Goal: Transaction & Acquisition: Book appointment/travel/reservation

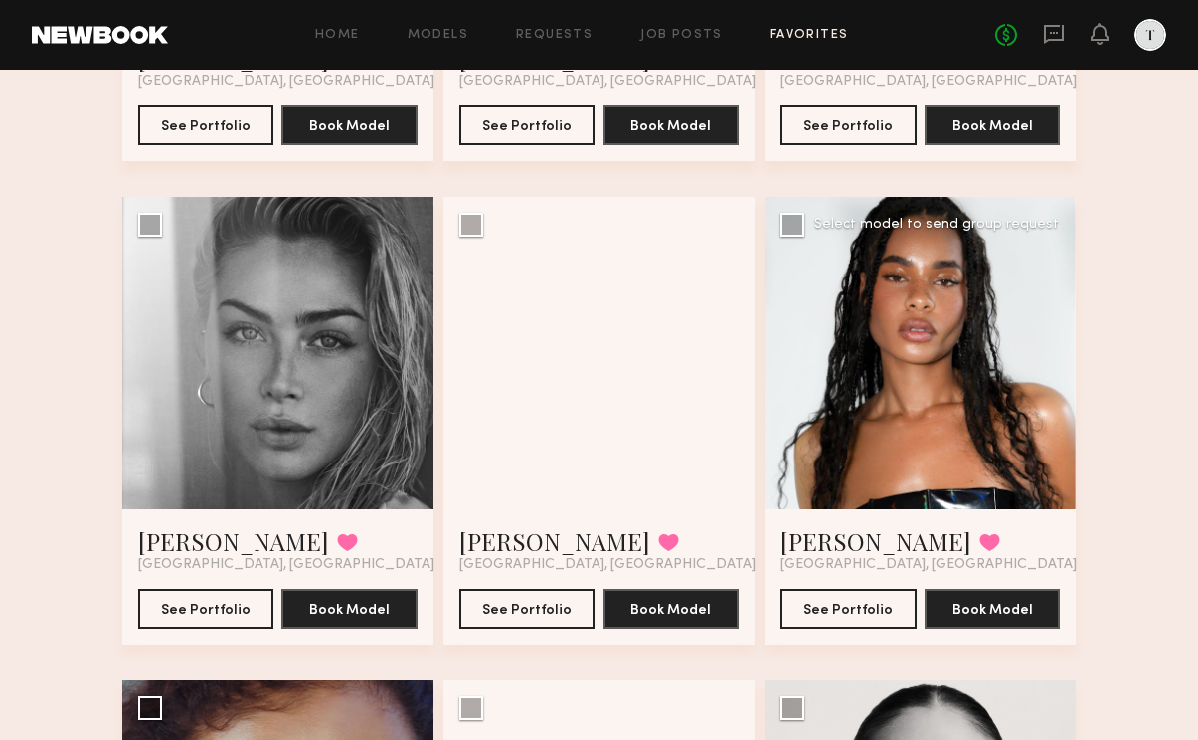
scroll to position [515, 0]
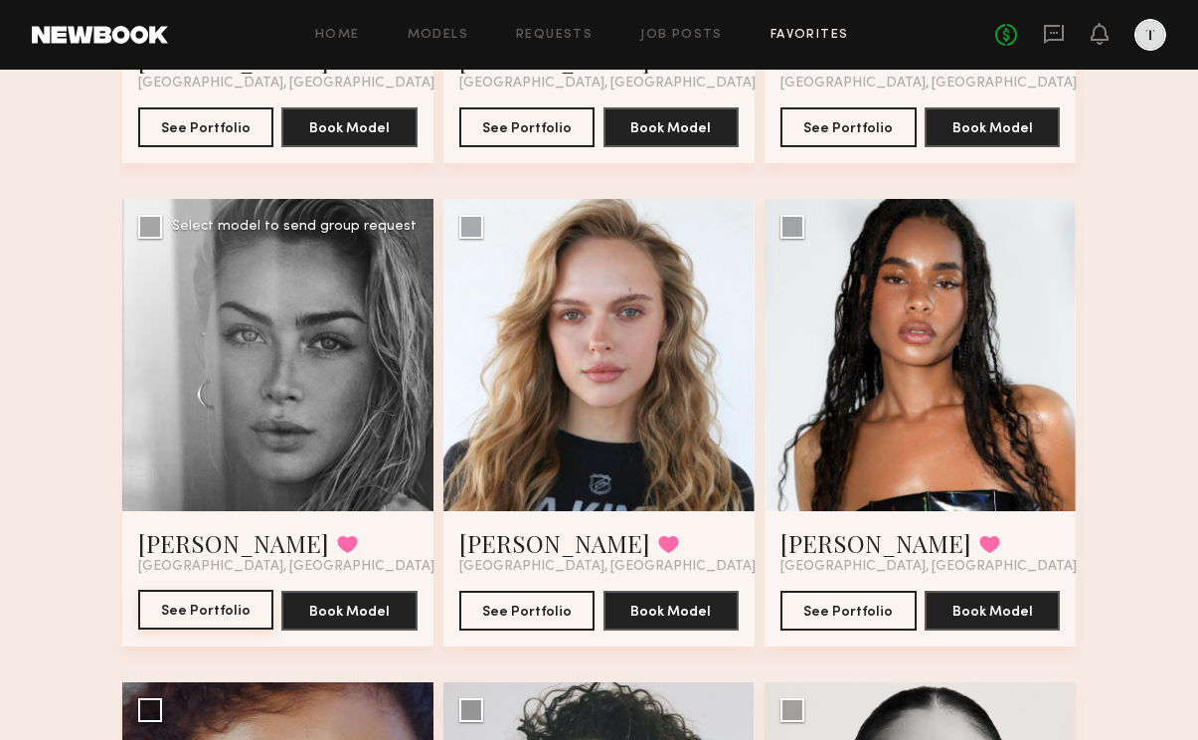
click at [238, 606] on button "See Portfolio" at bounding box center [206, 609] width 136 height 40
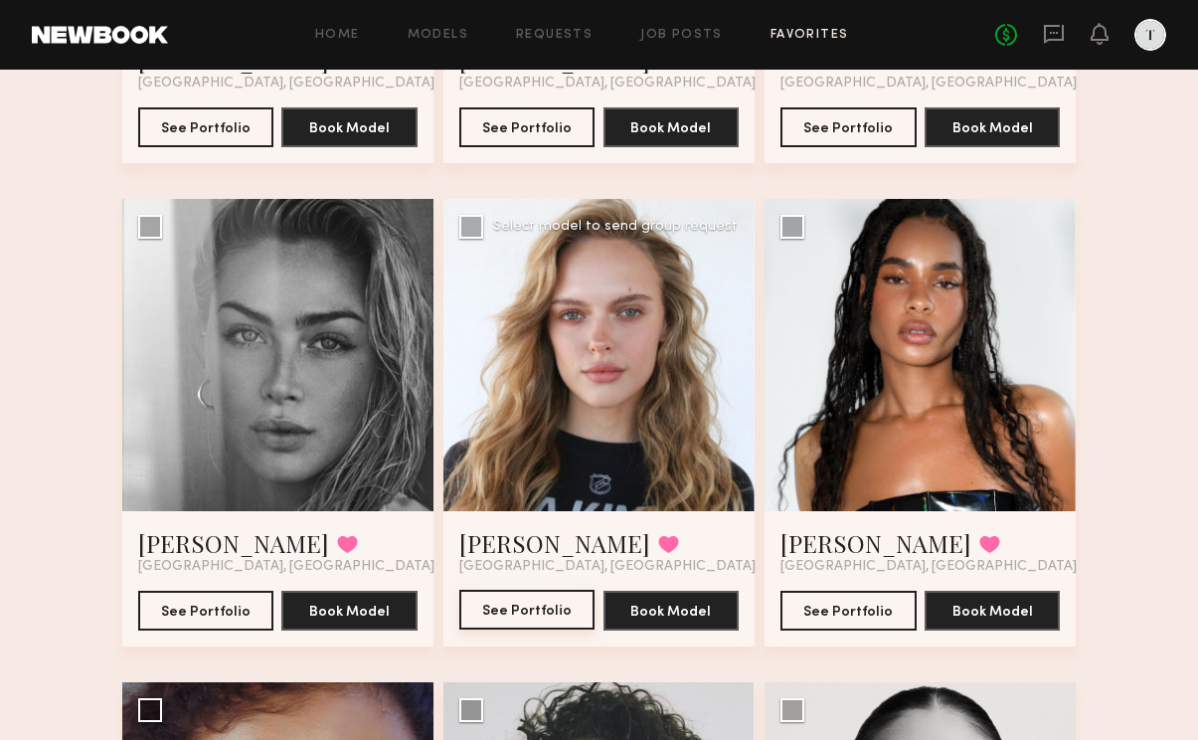
click at [521, 599] on button "See Portfolio" at bounding box center [527, 609] width 136 height 40
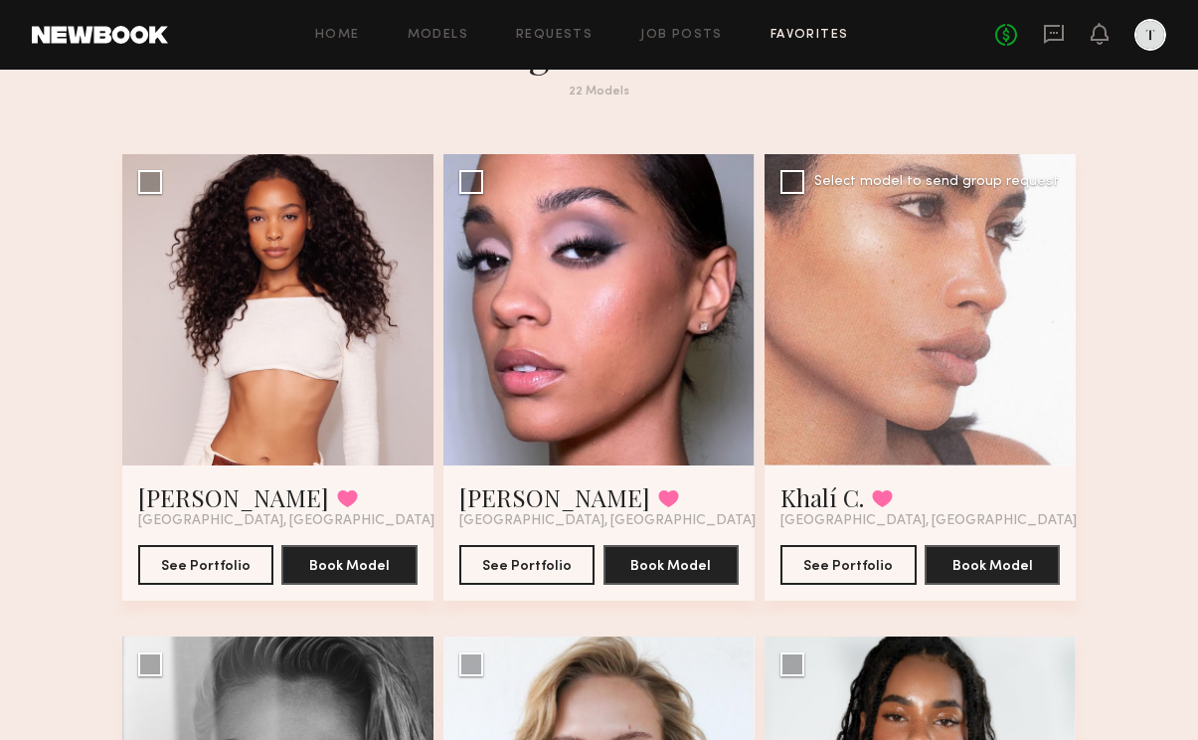
scroll to position [85, 0]
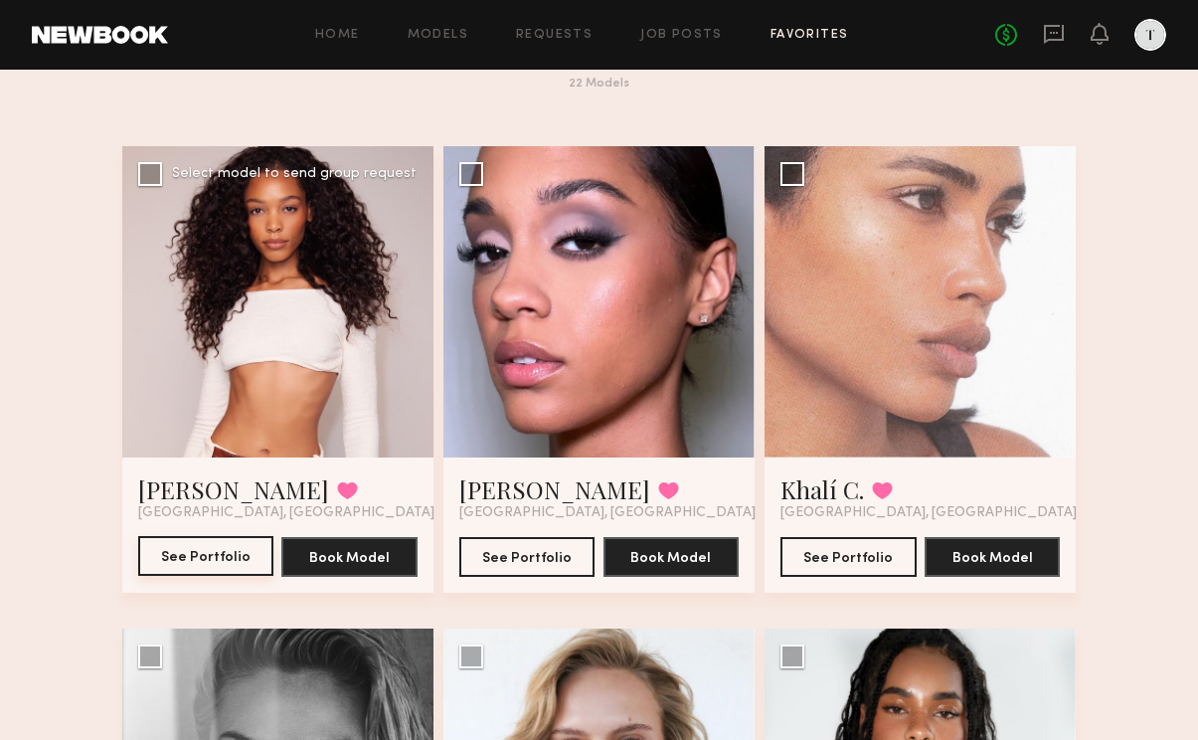
click at [200, 554] on button "See Portfolio" at bounding box center [206, 556] width 136 height 40
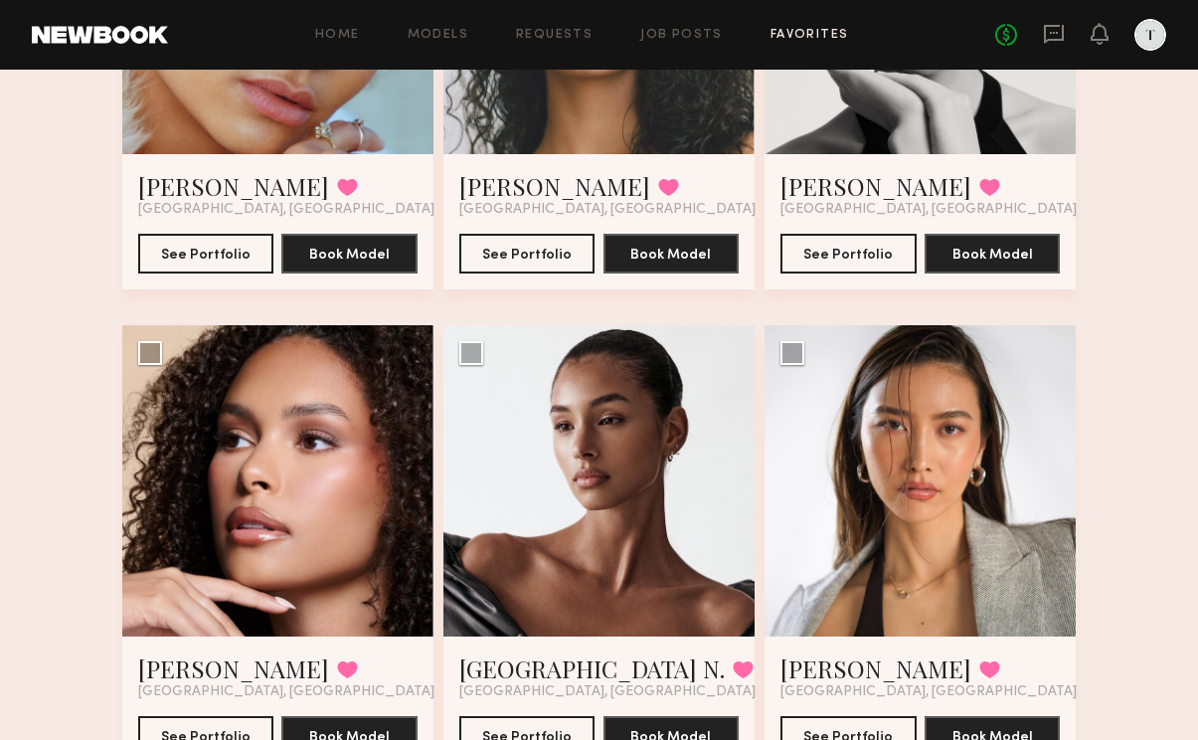
scroll to position [1504, 0]
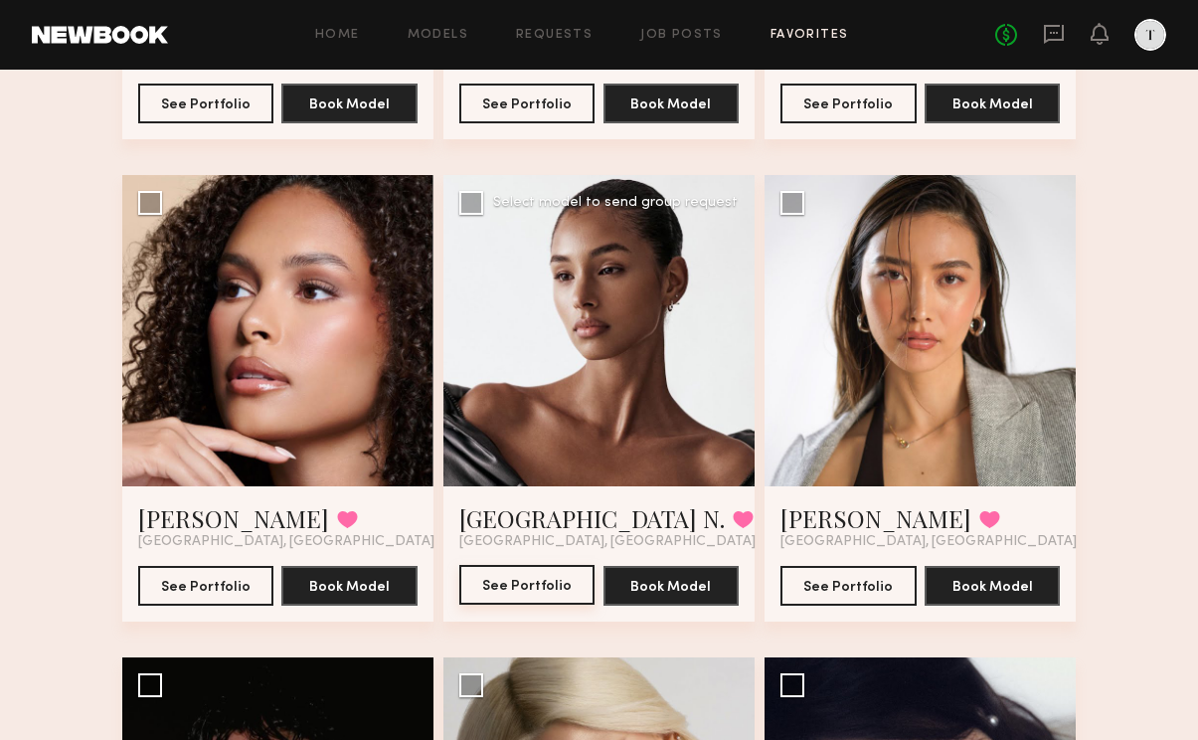
click at [505, 580] on button "See Portfolio" at bounding box center [527, 585] width 136 height 40
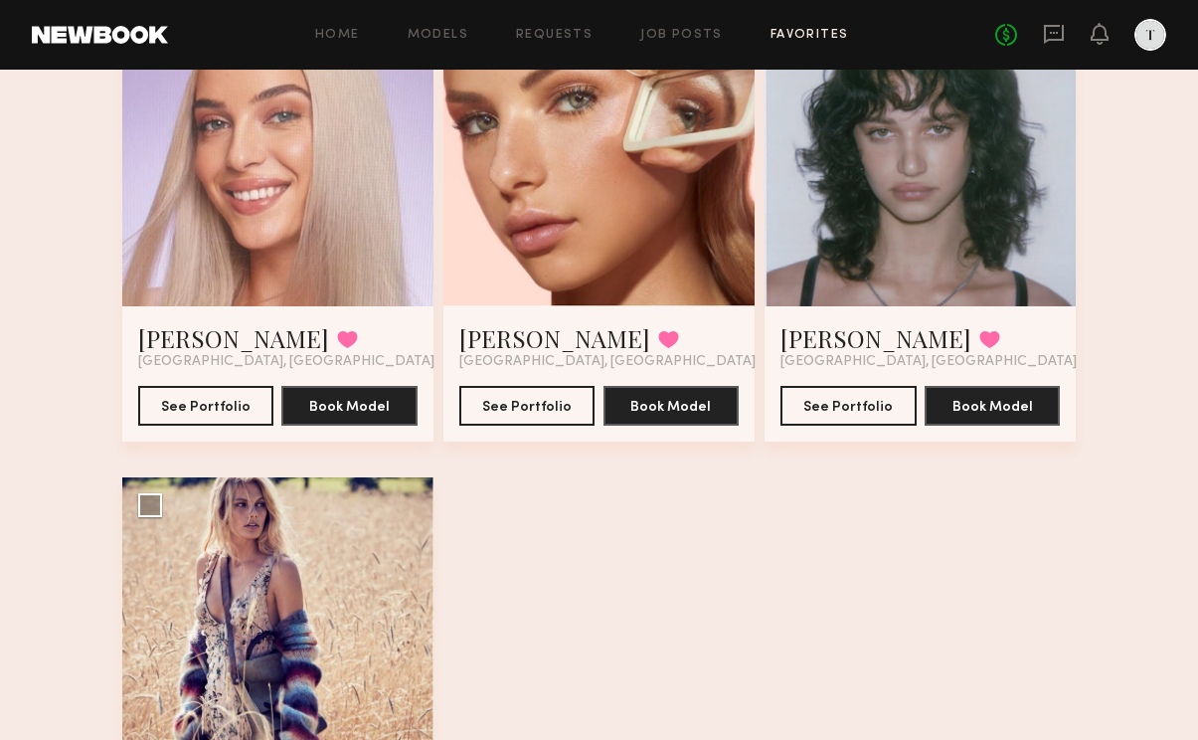
scroll to position [3091, 0]
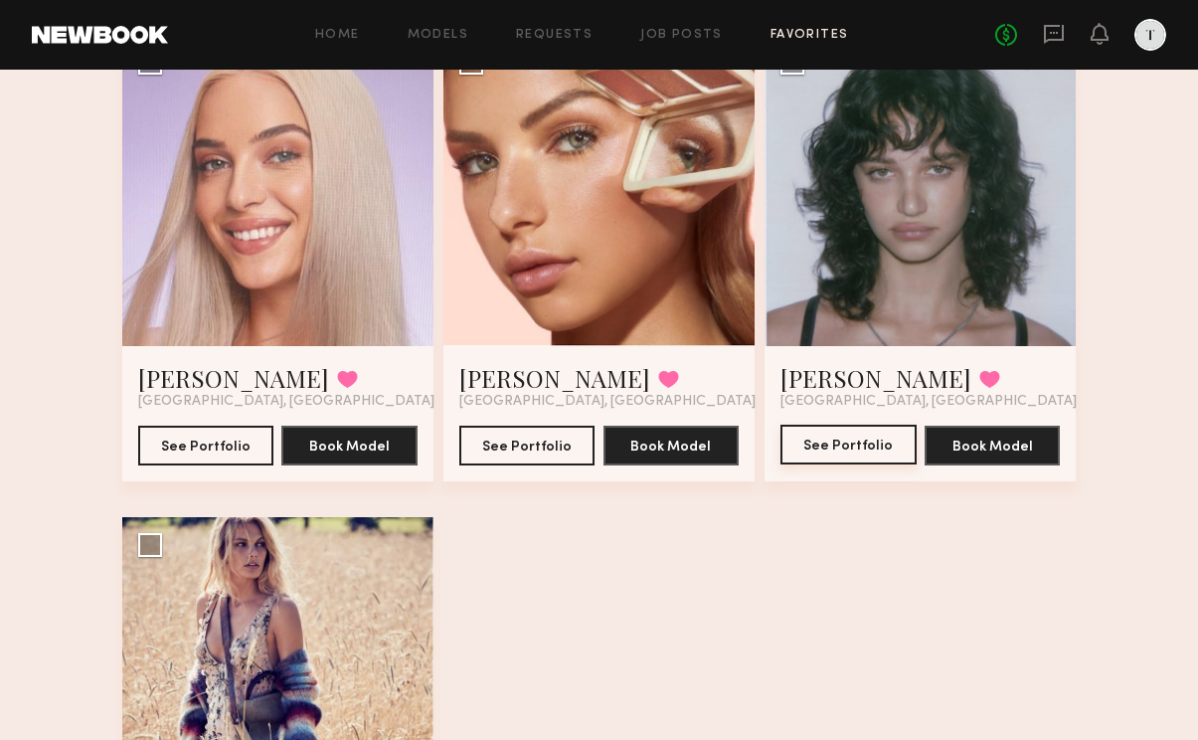
click at [863, 444] on button "See Portfolio" at bounding box center [848, 444] width 136 height 40
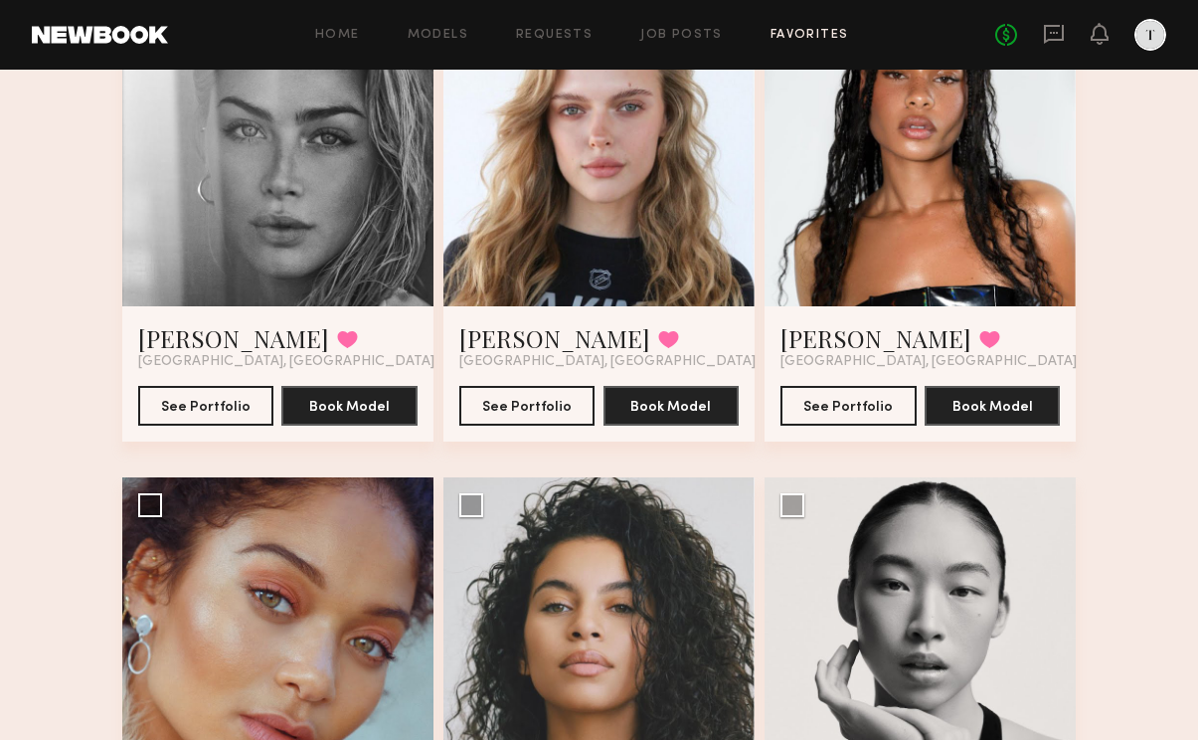
scroll to position [682, 0]
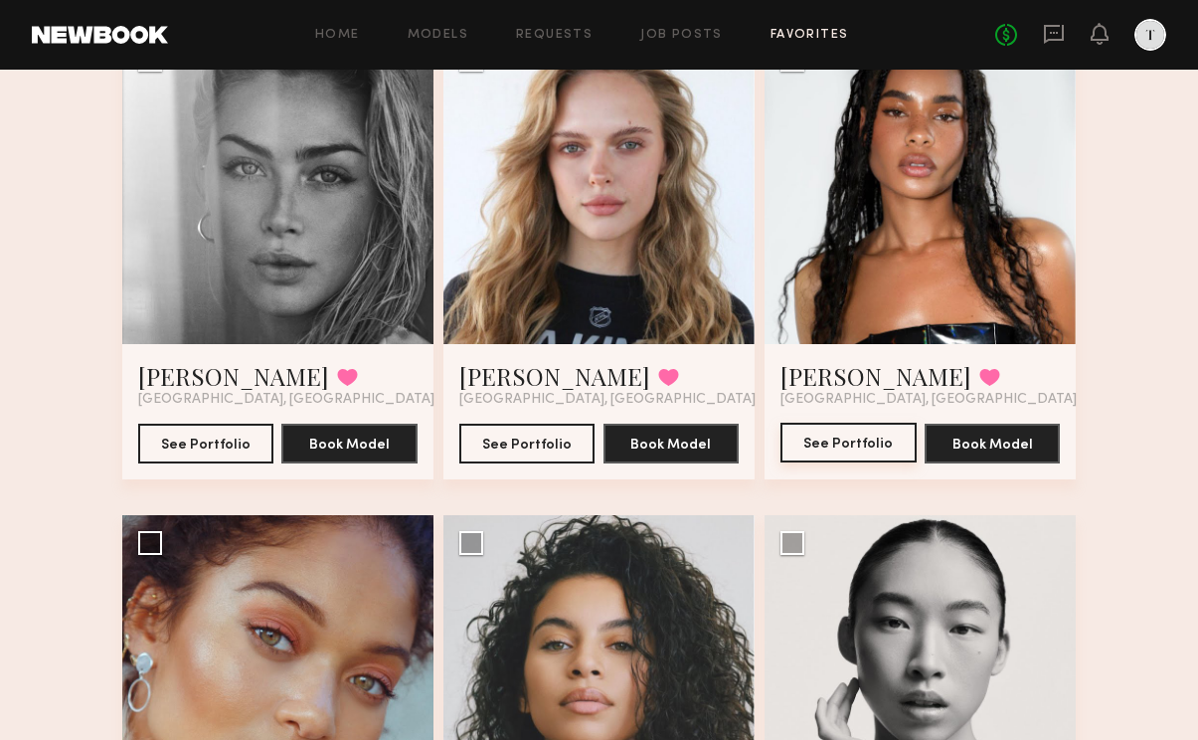
click at [829, 440] on button "See Portfolio" at bounding box center [848, 442] width 136 height 40
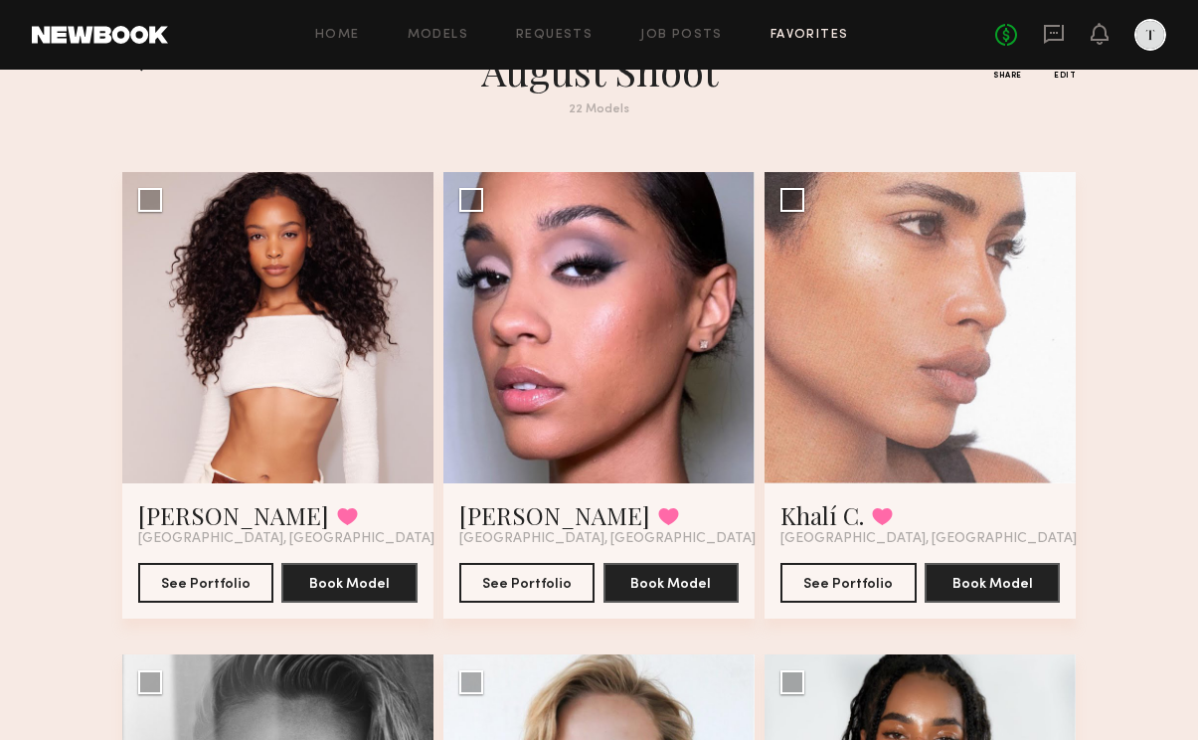
scroll to position [0, 0]
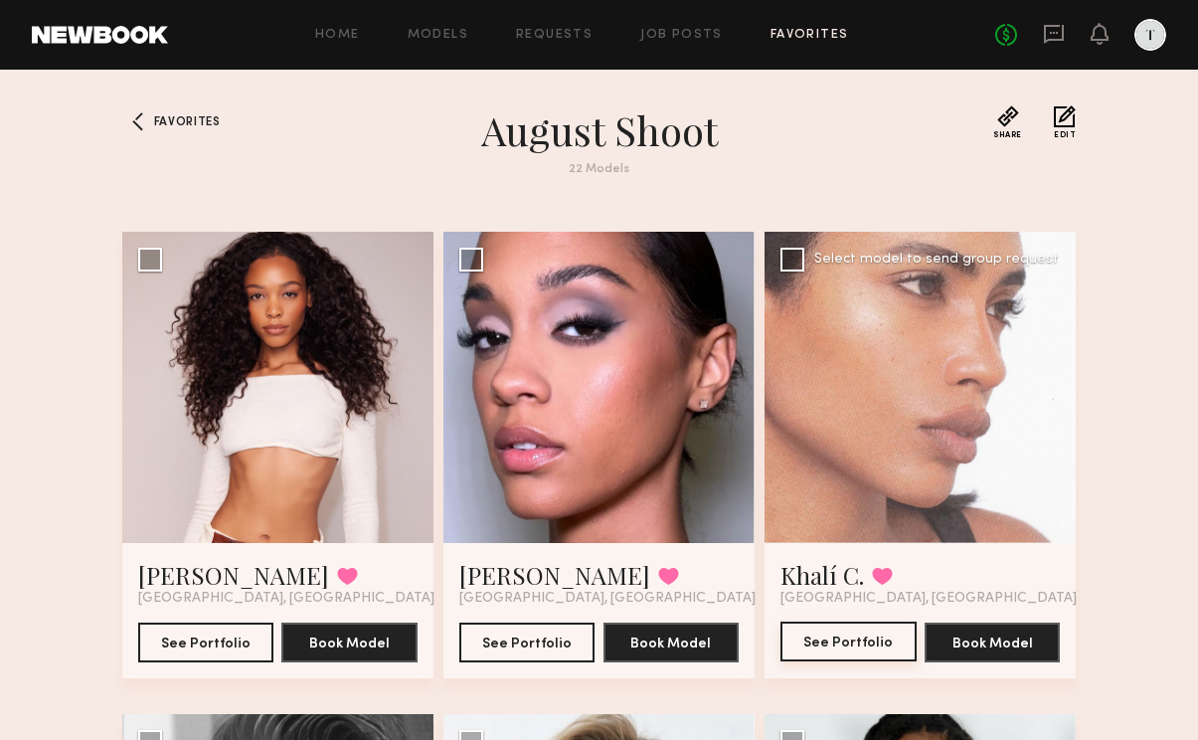
click at [867, 649] on button "See Portfolio" at bounding box center [848, 641] width 136 height 40
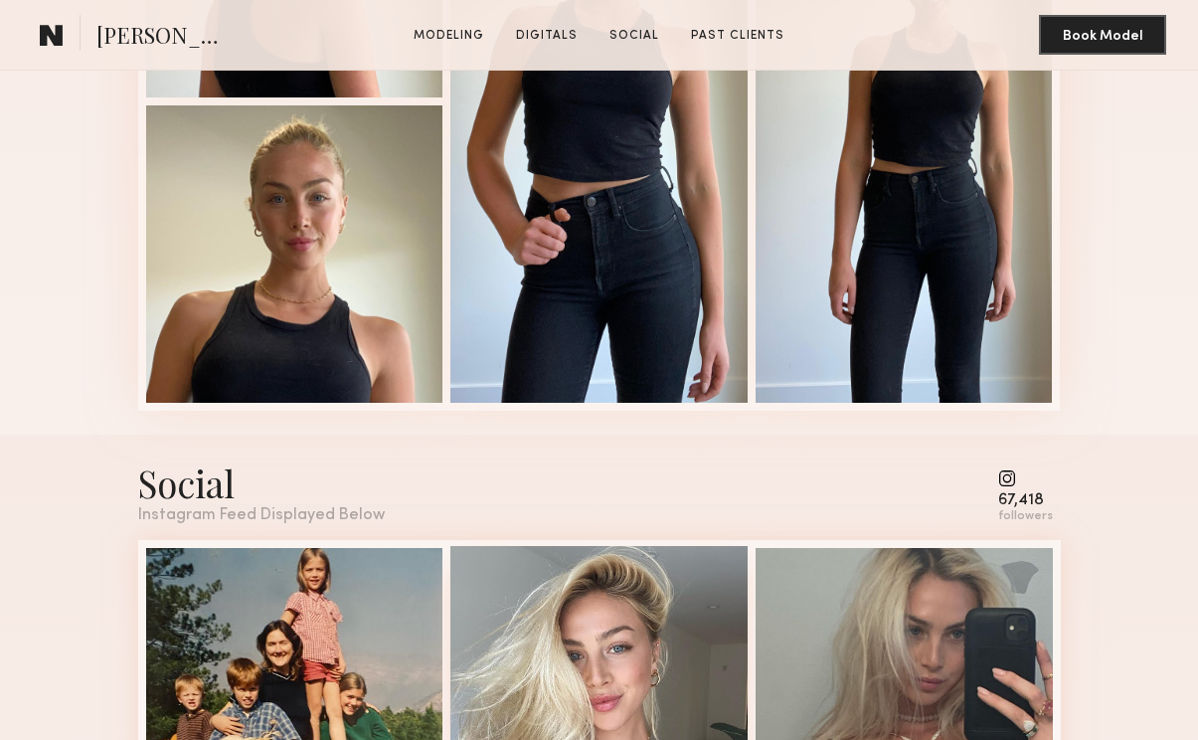
scroll to position [1755, 0]
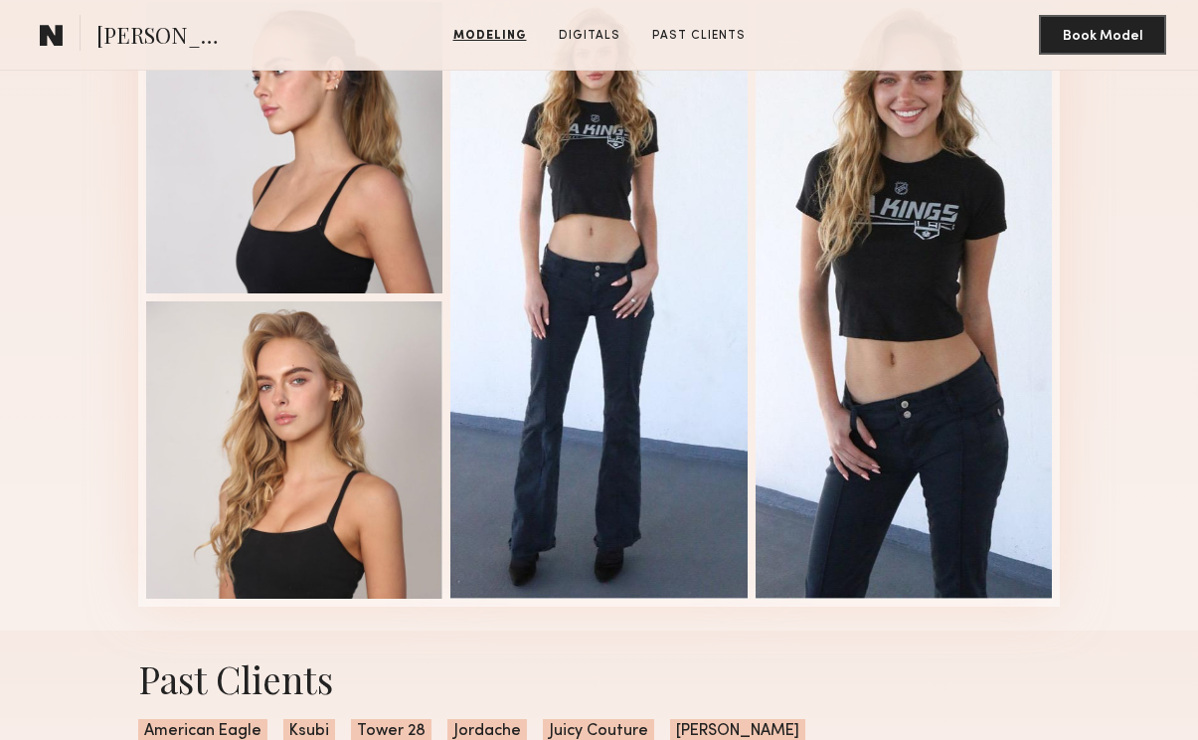
scroll to position [1967, 0]
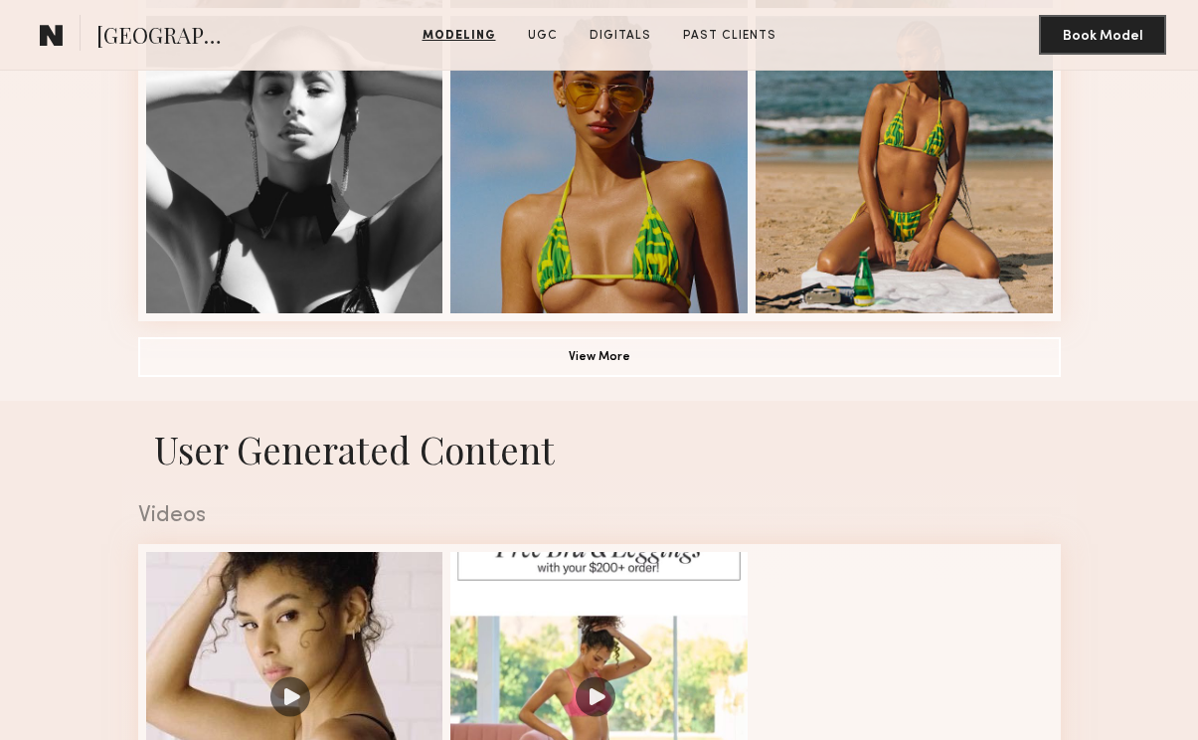
scroll to position [1431, 0]
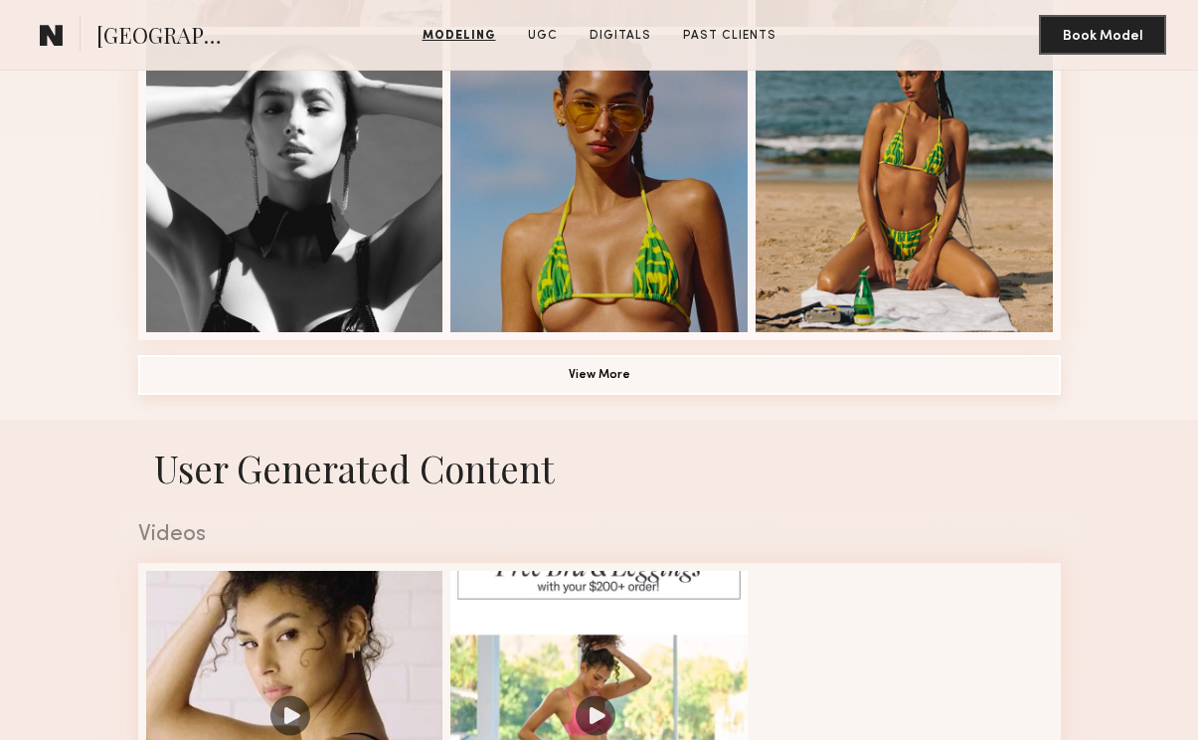
click at [567, 368] on button "View More" at bounding box center [599, 375] width 922 height 40
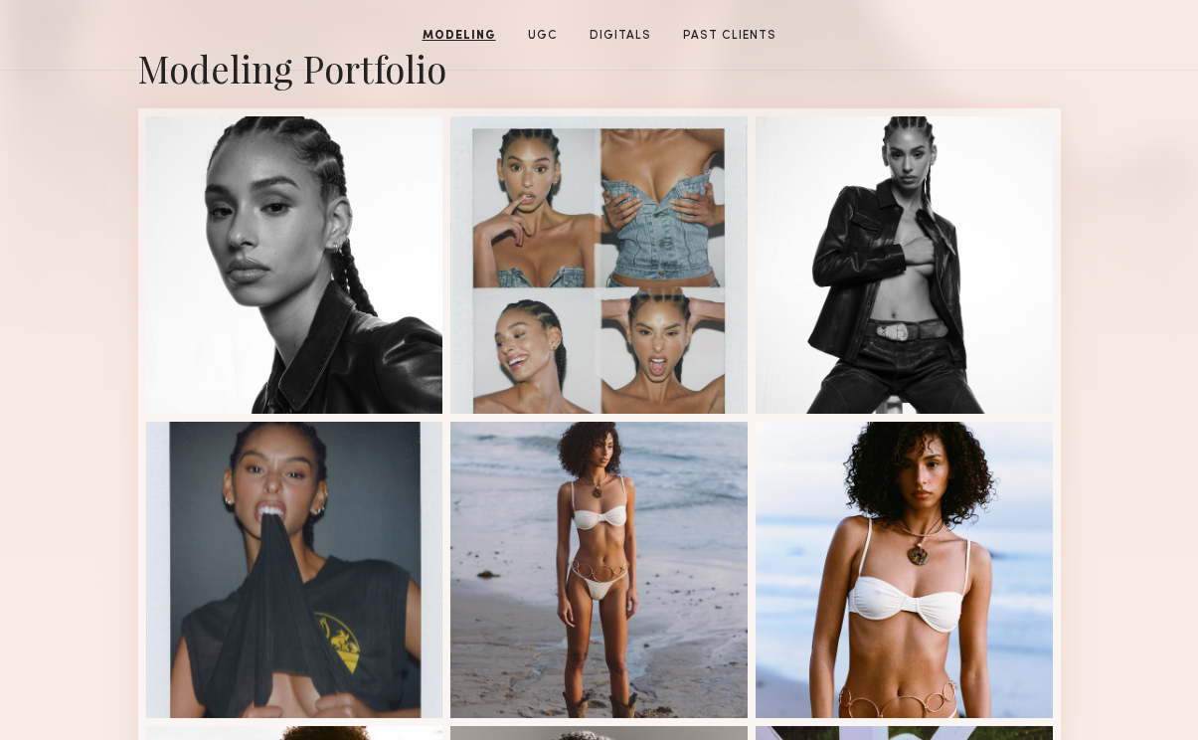
scroll to position [0, 0]
